Goal: Information Seeking & Learning: Find specific page/section

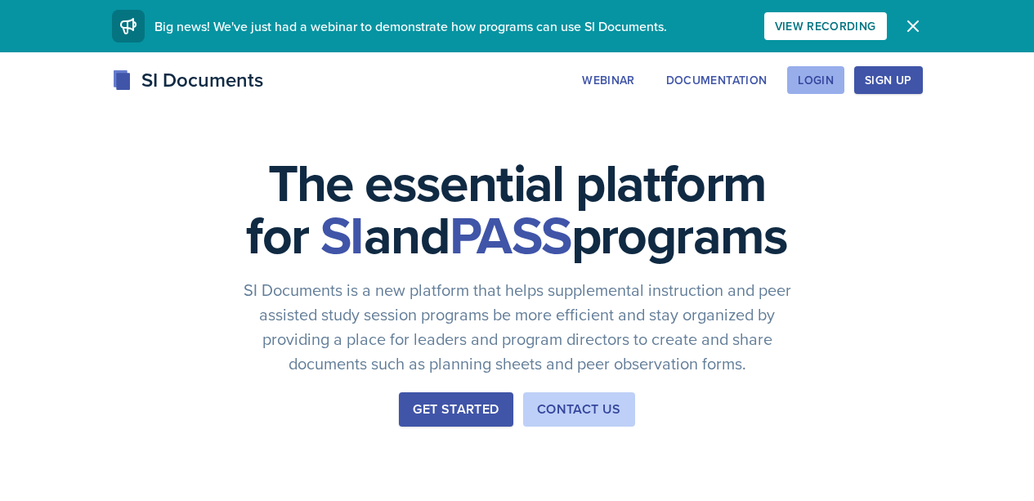
click at [834, 87] on div "Login" at bounding box center [816, 80] width 36 height 13
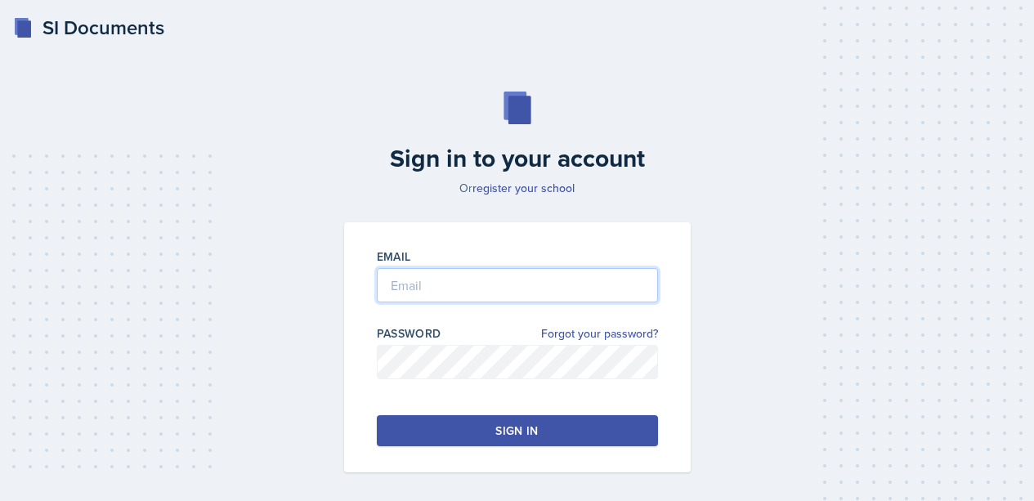
click at [452, 294] on input "email" at bounding box center [517, 285] width 281 height 34
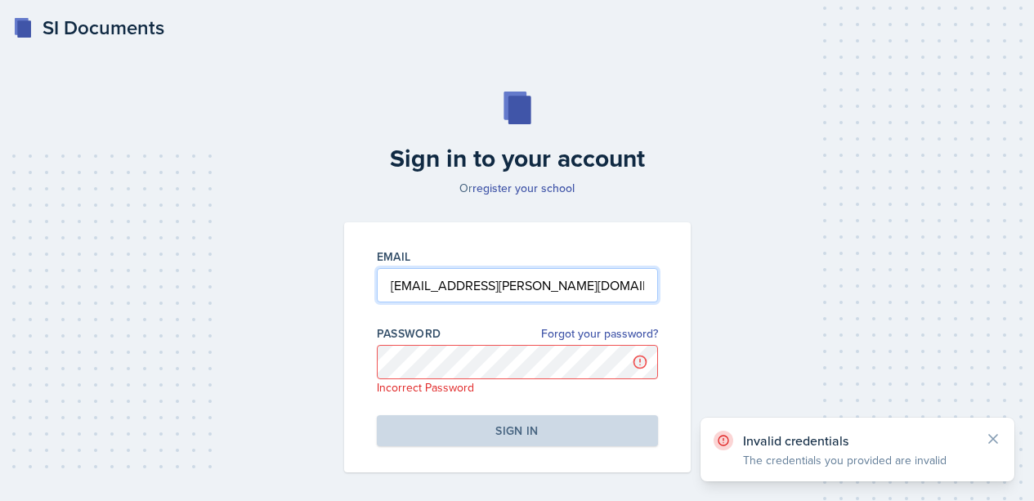
click at [401, 288] on input "[EMAIL_ADDRESS][PERSON_NAME][DOMAIN_NAME]" at bounding box center [517, 285] width 281 height 34
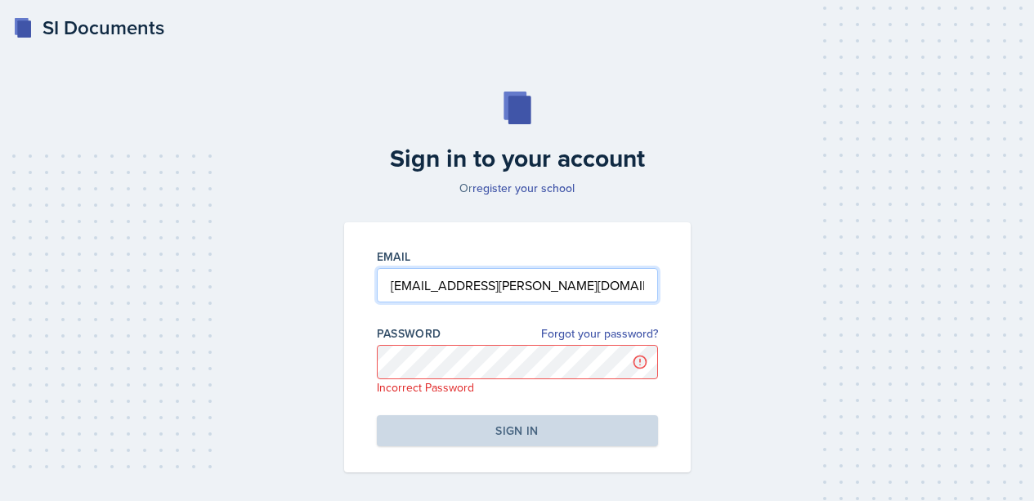
type input "[EMAIL_ADDRESS][PERSON_NAME][DOMAIN_NAME]"
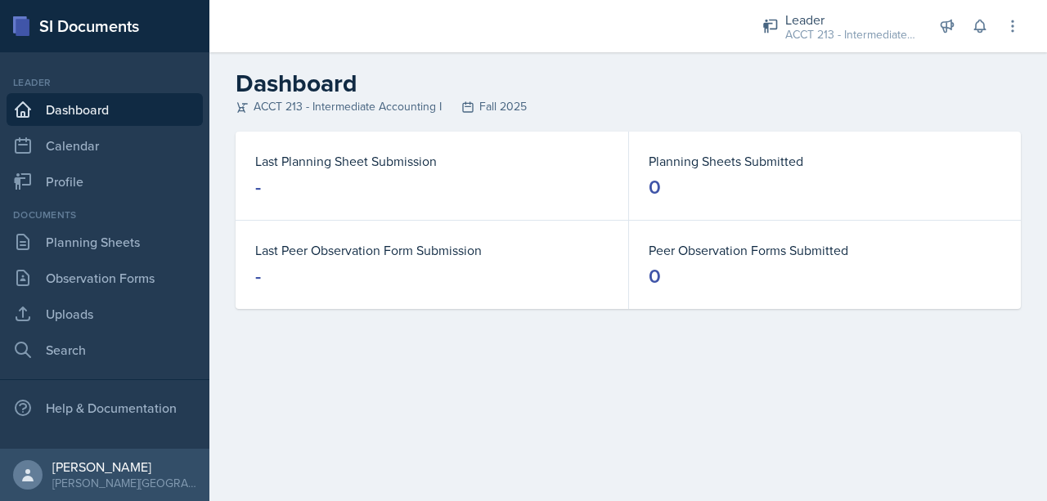
click at [74, 198] on nav "Leader Dashboard Calendar Profile Documents Planning Sheets Observation Forms U…" at bounding box center [104, 250] width 209 height 397
click at [100, 352] on link "Search" at bounding box center [105, 350] width 196 height 33
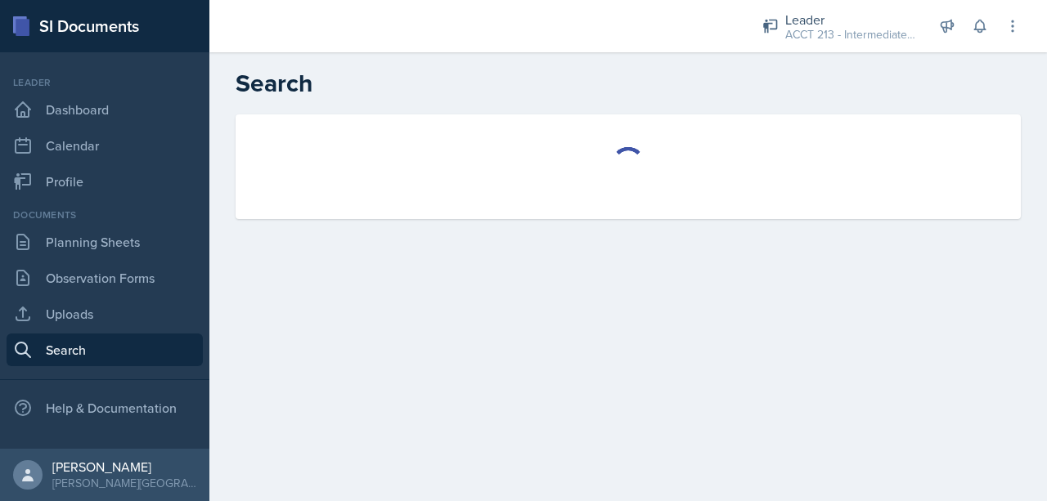
select select "all"
select select "1"
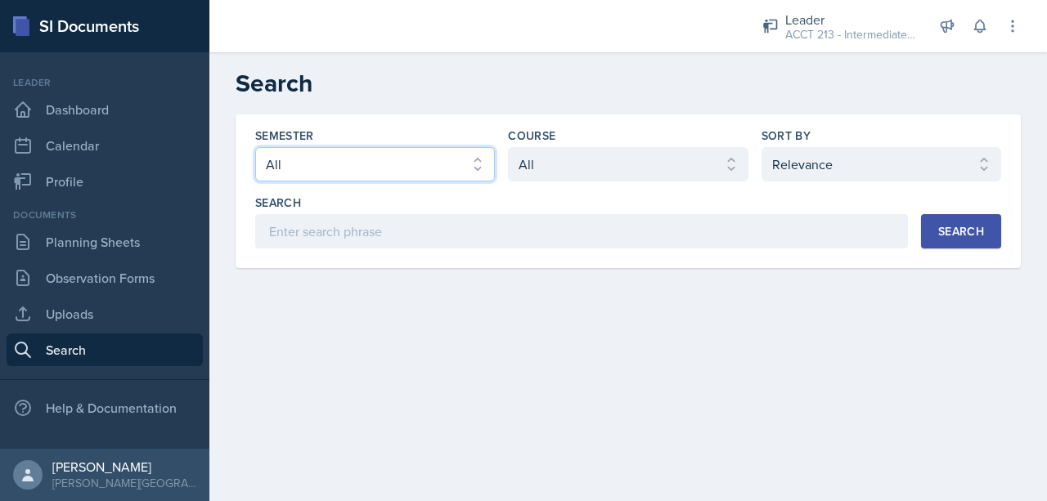
click at [388, 168] on select "Select semester All Fall 2025 SPRING 2025 Fall 2024 Spring 2024 Fall 2023 Sprin…" at bounding box center [375, 164] width 240 height 34
select select "9f1597ff-0c14-4cd1-9aad-802ae6b6e8b3"
click at [255, 147] on select "Select semester All Fall 2025 SPRING 2025 Fall 2024 Spring 2024 Fall 2023 Sprin…" at bounding box center [375, 164] width 240 height 34
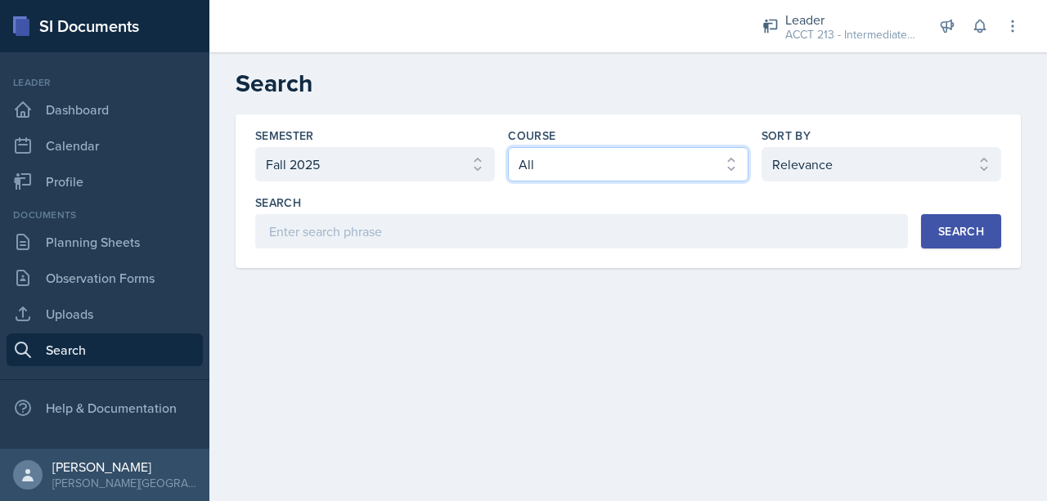
click at [604, 160] on select "Select course All ACCT 113 - Principles of Accounting I ACCT 213 - Intermediate…" at bounding box center [628, 164] width 240 height 34
select select "a3b952a5-493a-498d-99ed-b0c1dc4e84de"
click at [508, 147] on select "Select course All ACCT 113 - Principles of Accounting I ACCT 213 - Intermediate…" at bounding box center [628, 164] width 240 height 34
click at [949, 244] on button "Search" at bounding box center [961, 231] width 80 height 34
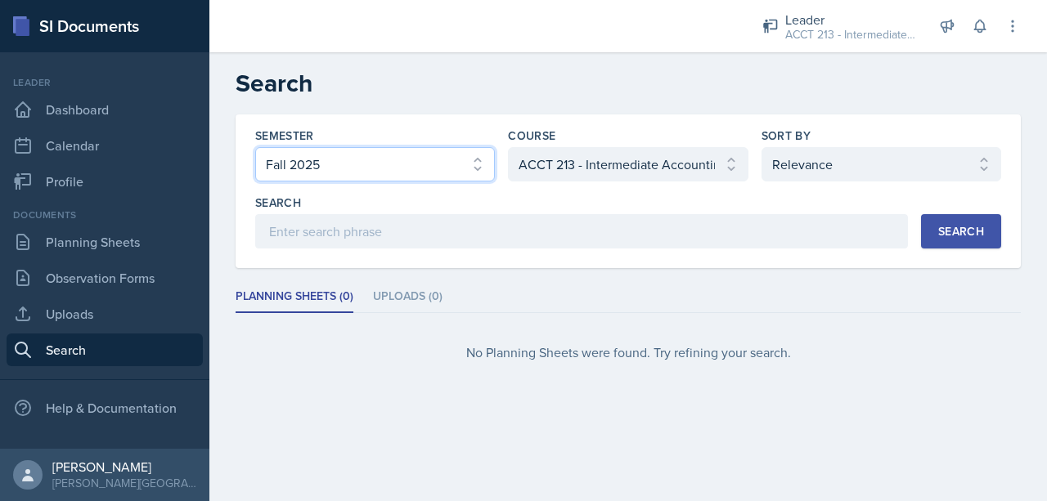
click at [463, 155] on select "Select semester All Fall 2025 SPRING 2025 Fall 2024 Spring 2024 Fall 2023 Sprin…" at bounding box center [375, 164] width 240 height 34
click at [255, 147] on select "Select semester All Fall 2025 SPRING 2025 Fall 2024 Spring 2024 Fall 2023 Sprin…" at bounding box center [375, 164] width 240 height 34
click at [403, 170] on select "Select semester All Fall 2025 SPRING 2025 Fall 2024 Spring 2024 Fall 2023 Sprin…" at bounding box center [375, 164] width 240 height 34
select select "all"
click at [255, 147] on select "Select semester All Fall 2025 SPRING 2025 Fall 2024 Spring 2024 Fall 2023 Sprin…" at bounding box center [375, 164] width 240 height 34
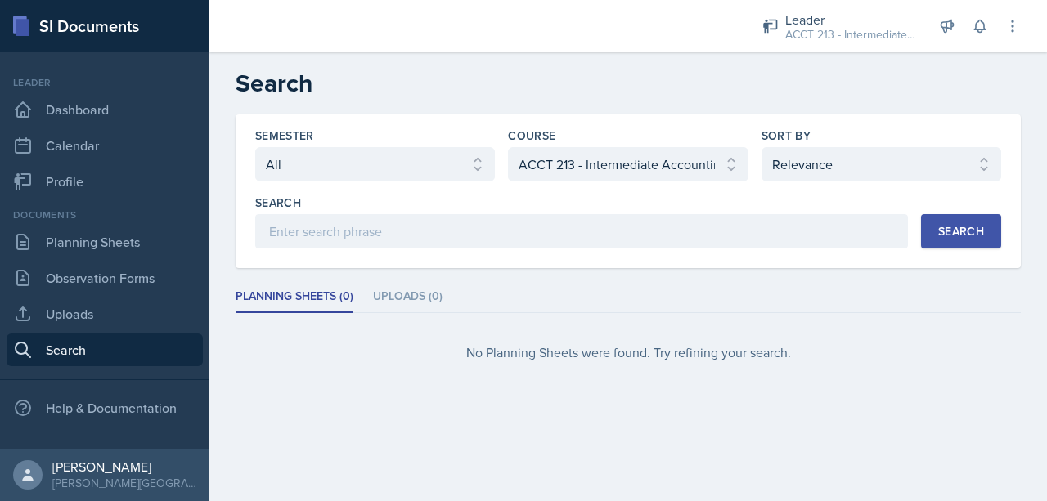
click at [972, 236] on div "Search" at bounding box center [961, 231] width 46 height 13
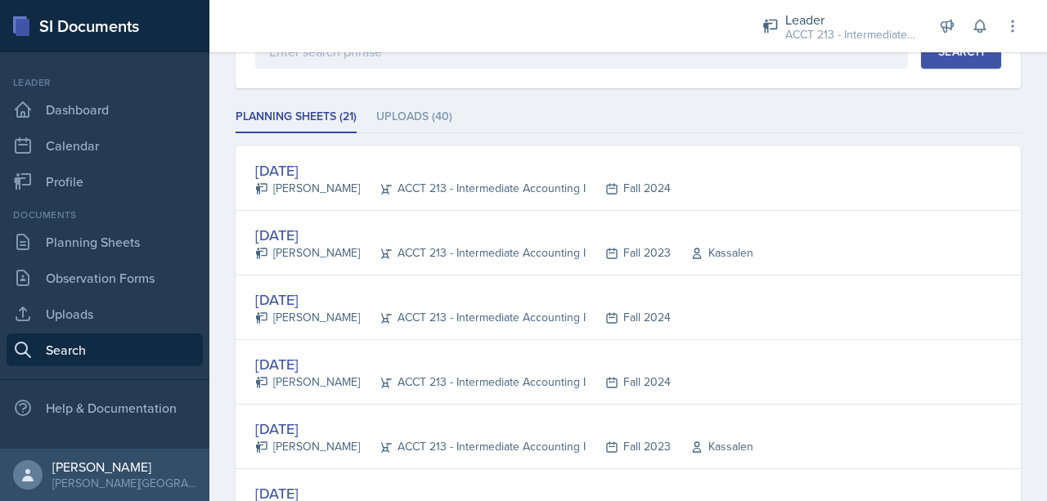
scroll to position [179, 0]
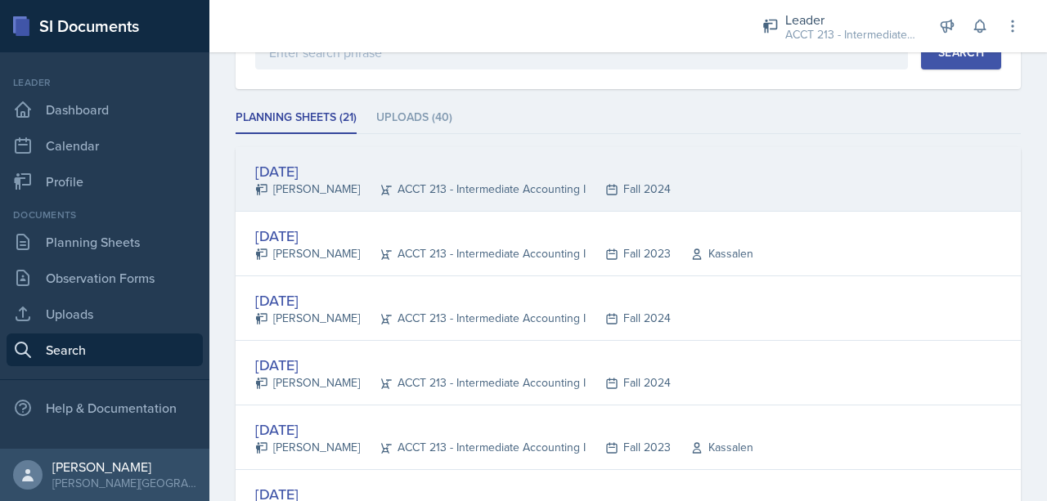
click at [315, 168] on div "[DATE]" at bounding box center [462, 171] width 415 height 22
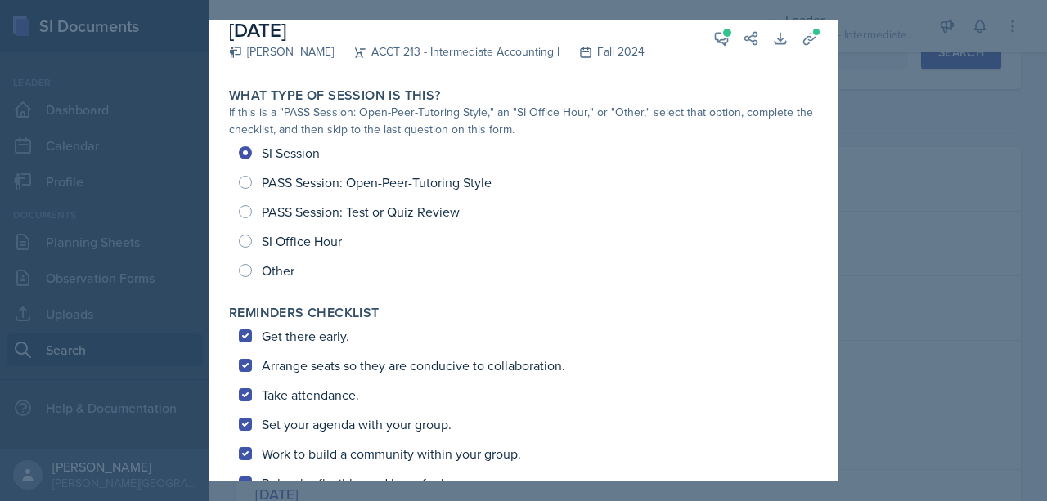
scroll to position [0, 0]
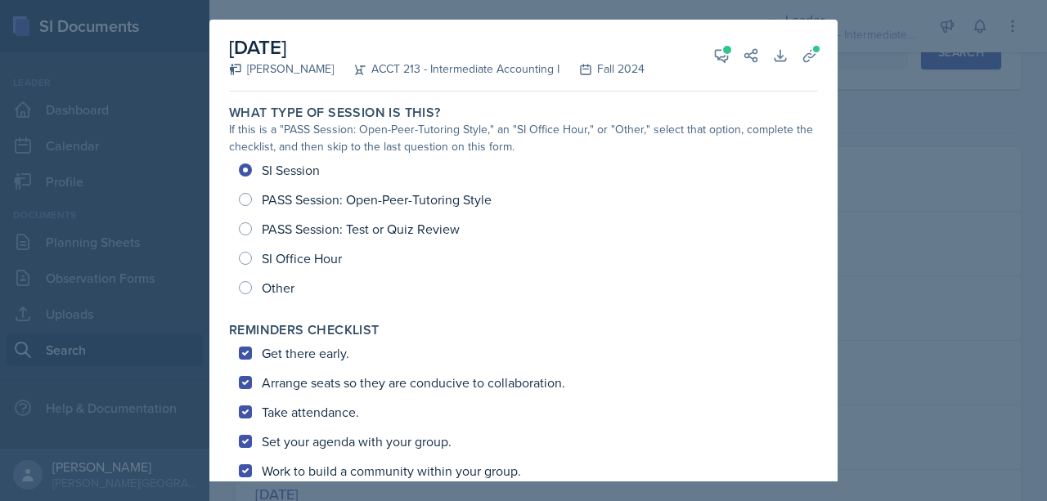
click at [980, 194] on div at bounding box center [523, 250] width 1047 height 501
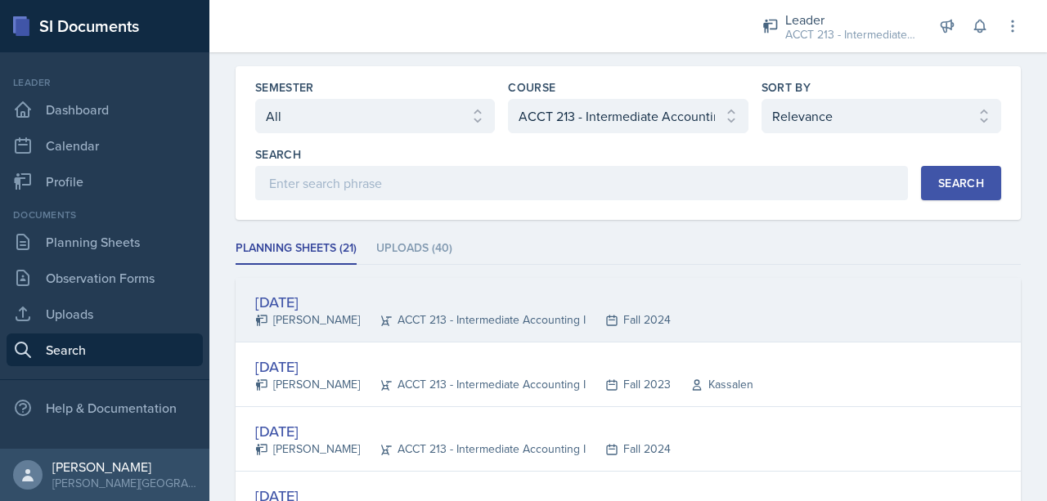
scroll to position [21, 0]
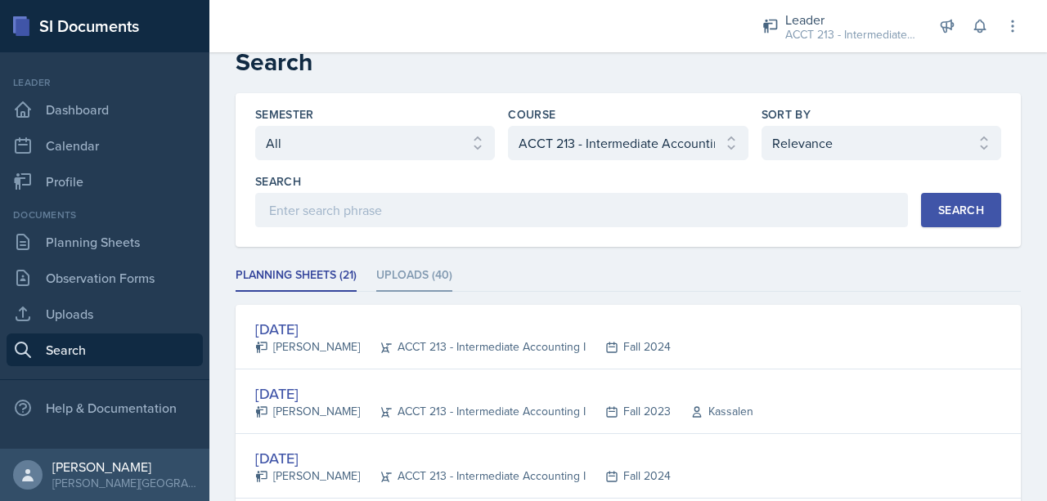
click at [433, 278] on li "Uploads (40)" at bounding box center [414, 276] width 76 height 32
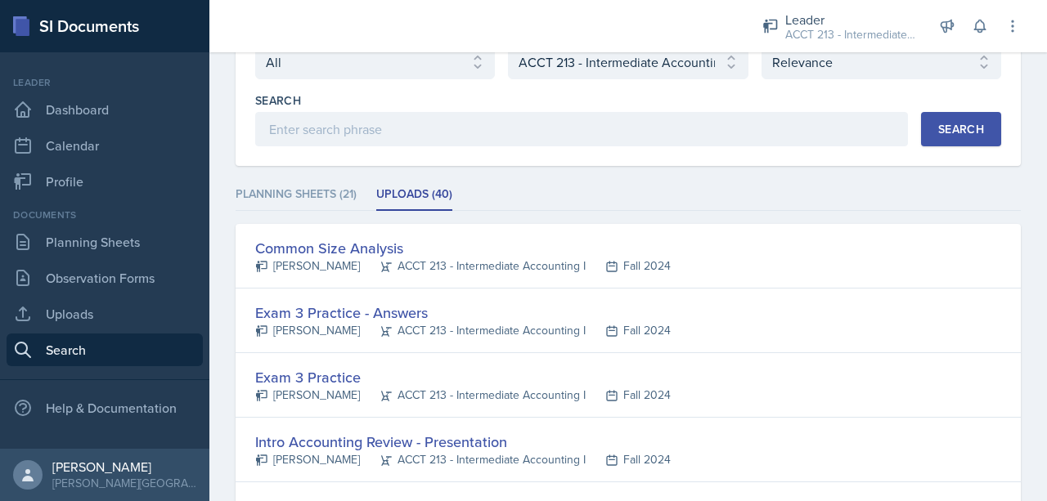
scroll to position [103, 0]
click at [330, 199] on li "Planning Sheets (21)" at bounding box center [295, 194] width 121 height 32
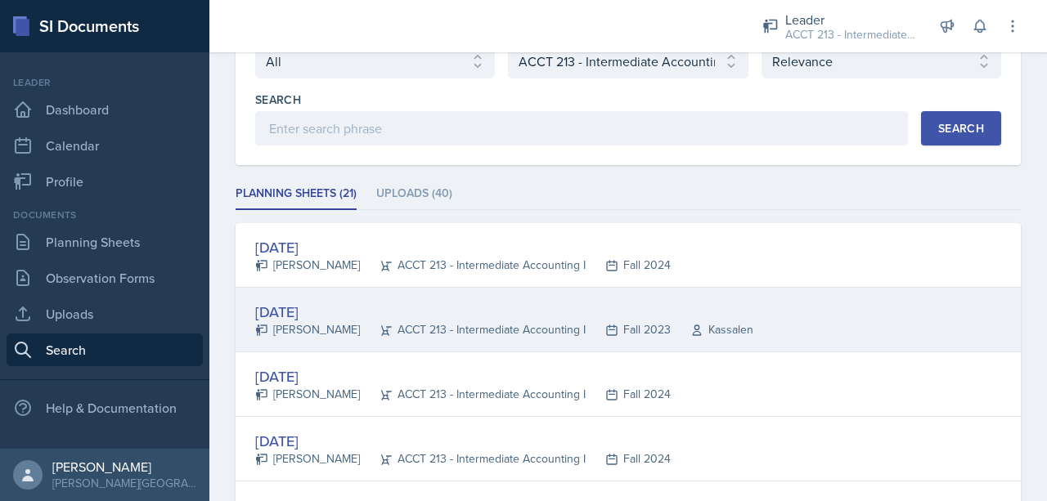
scroll to position [131, 0]
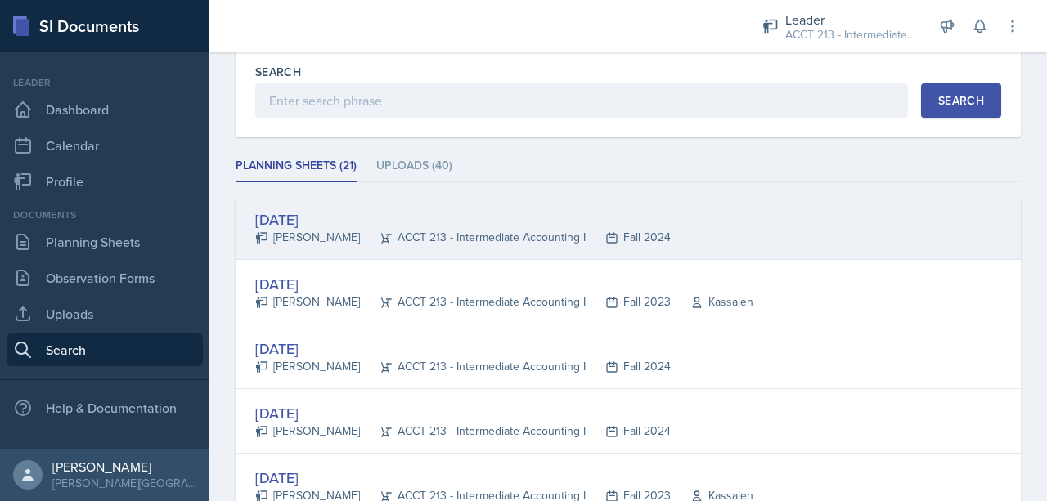
click at [310, 219] on div "[DATE]" at bounding box center [462, 219] width 415 height 22
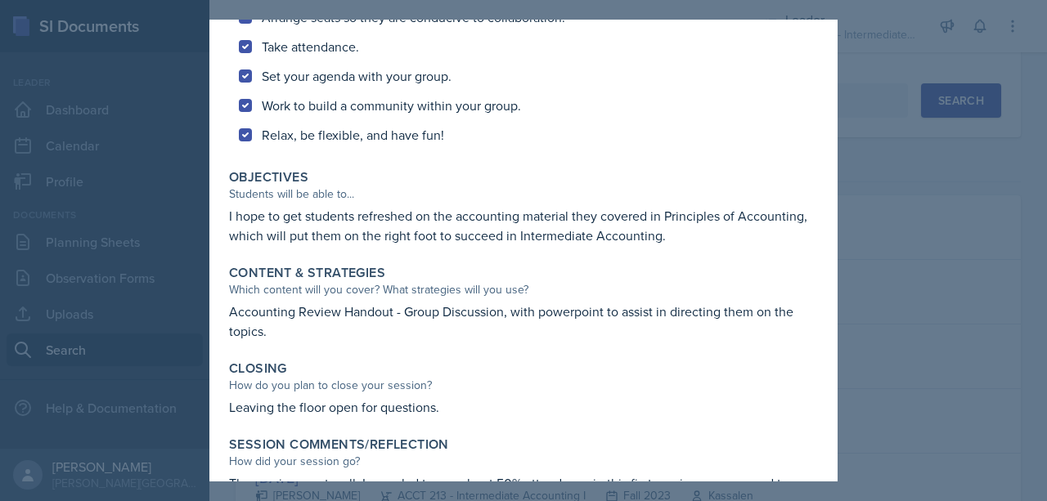
scroll to position [423, 0]
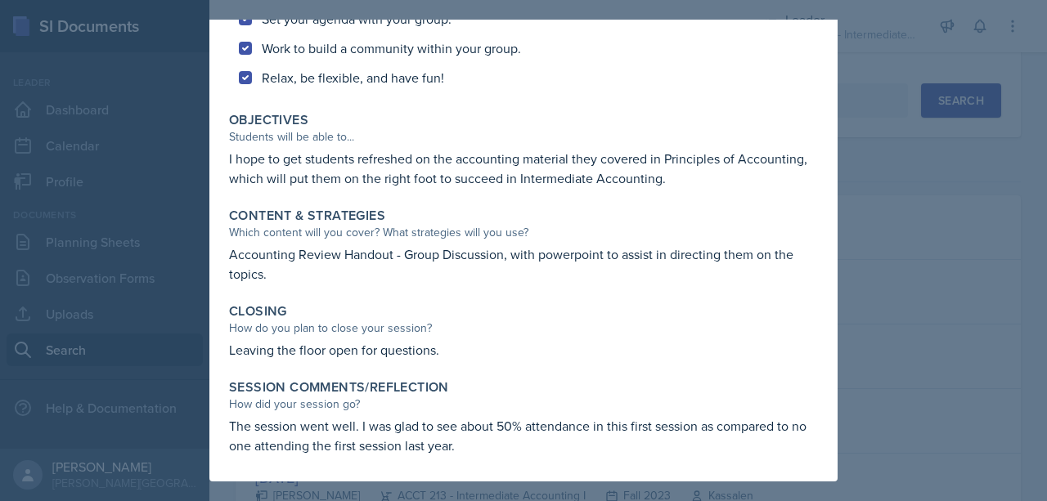
click at [869, 213] on div at bounding box center [523, 250] width 1047 height 501
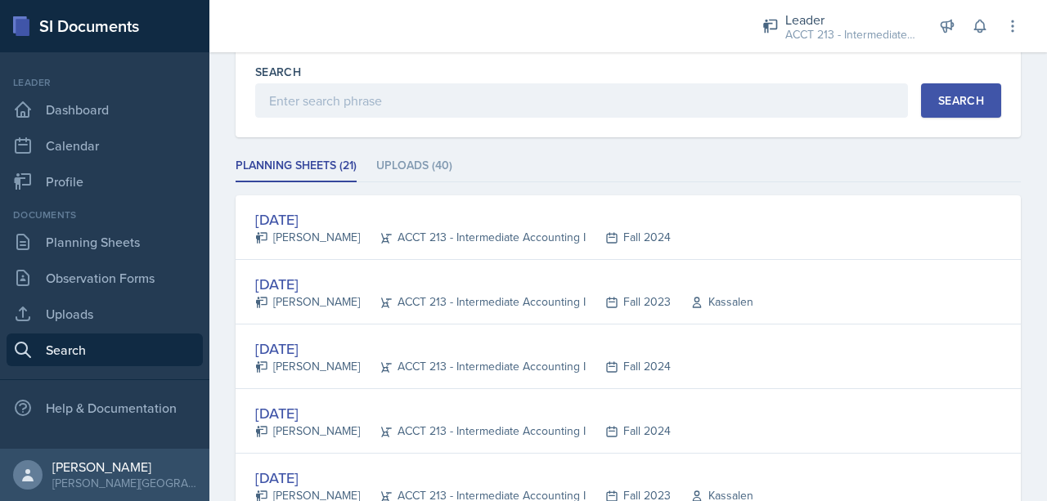
click at [670, 154] on ul "Planning Sheets (21) Uploads (40)" at bounding box center [627, 166] width 785 height 32
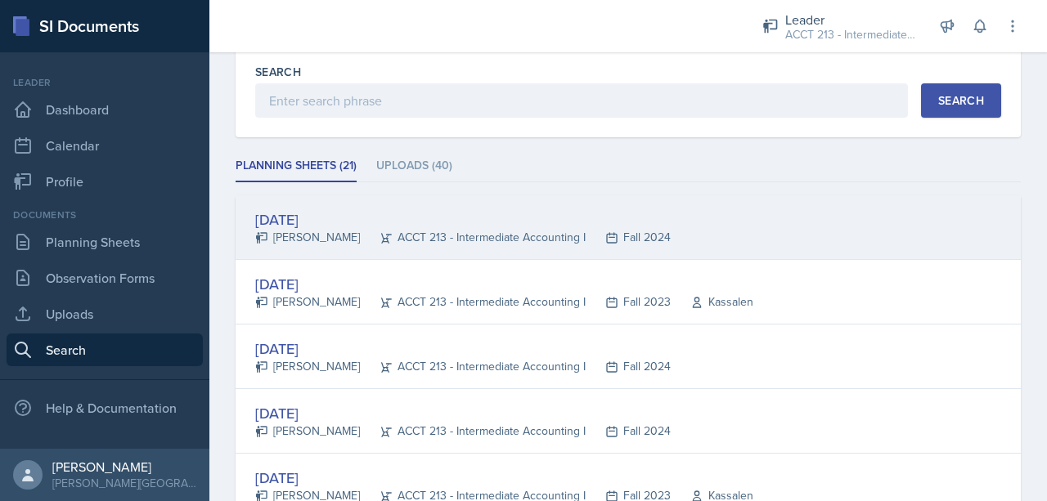
scroll to position [0, 0]
